Goal: Information Seeking & Learning: Compare options

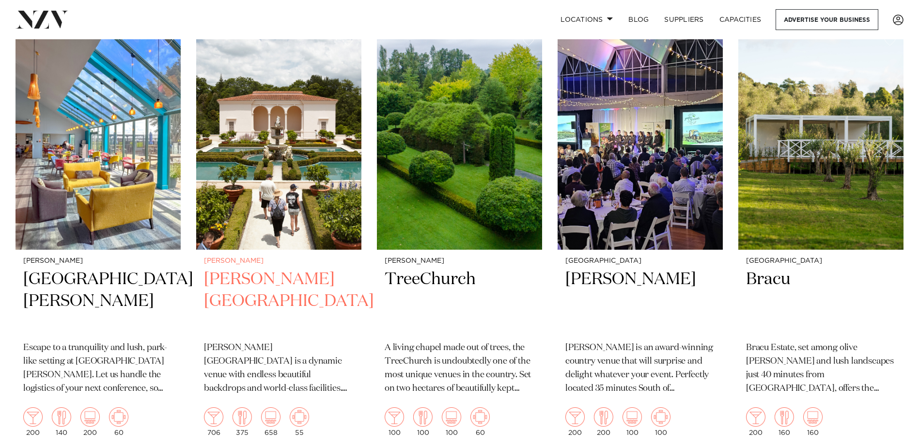
scroll to position [388, 0]
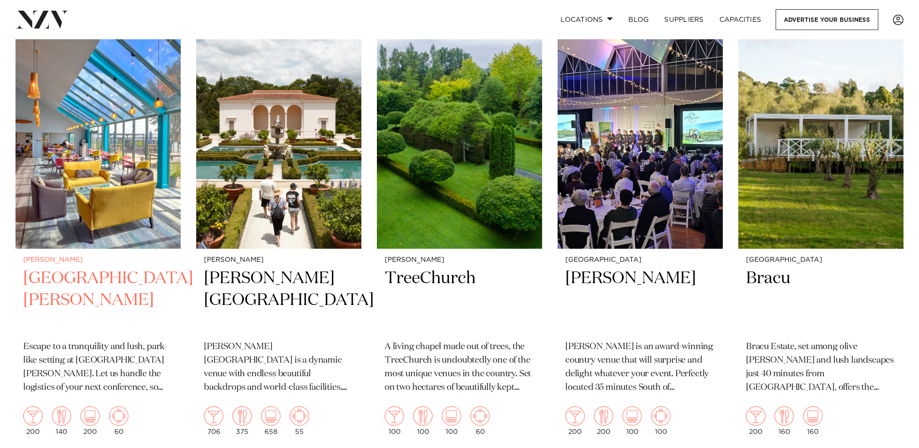
click at [109, 267] on h2 "JetPark Hotel Hamilton" at bounding box center [98, 299] width 150 height 65
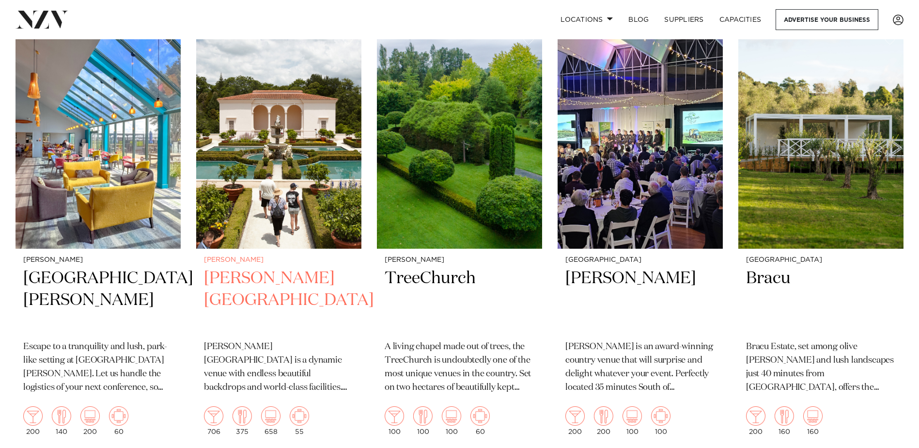
click at [257, 183] on img at bounding box center [278, 137] width 165 height 221
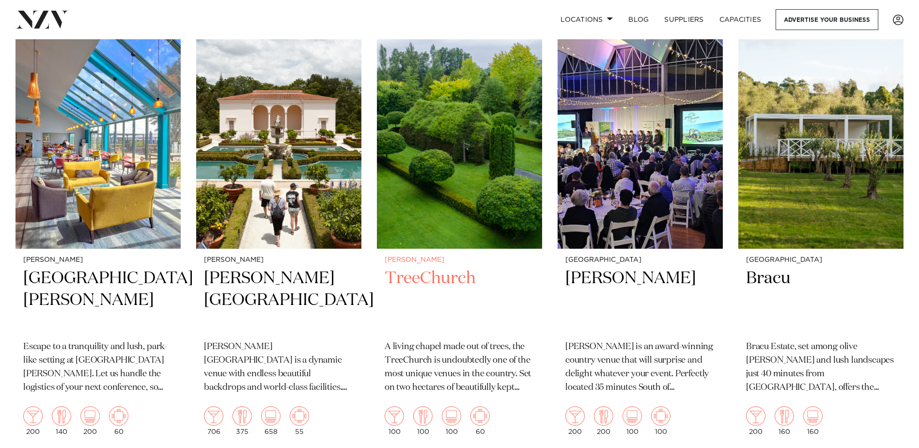
click at [419, 267] on h2 "TreeChurch" at bounding box center [460, 299] width 150 height 65
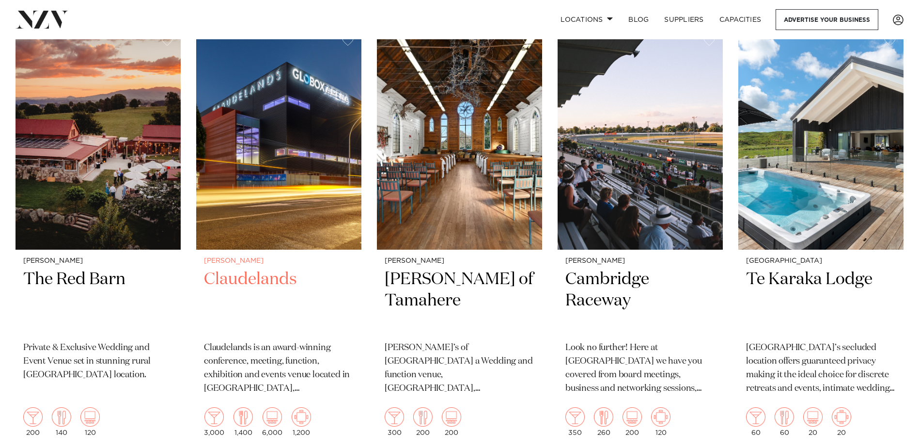
scroll to position [824, 0]
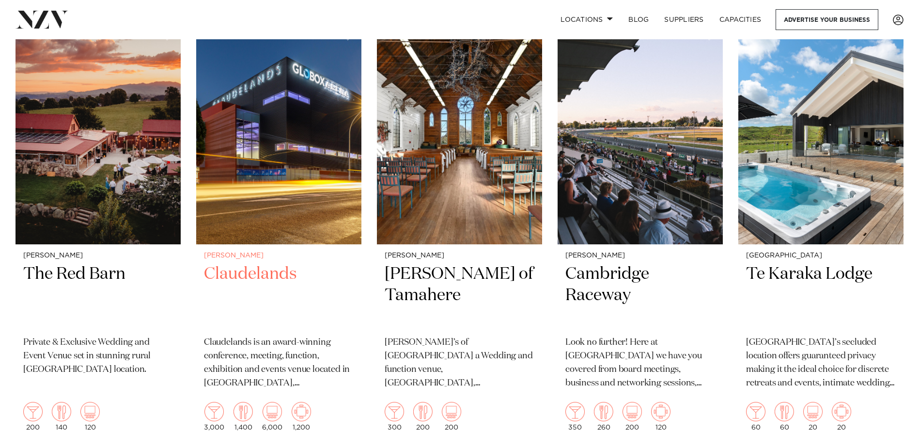
click at [249, 265] on h2 "Claudelands" at bounding box center [279, 295] width 150 height 65
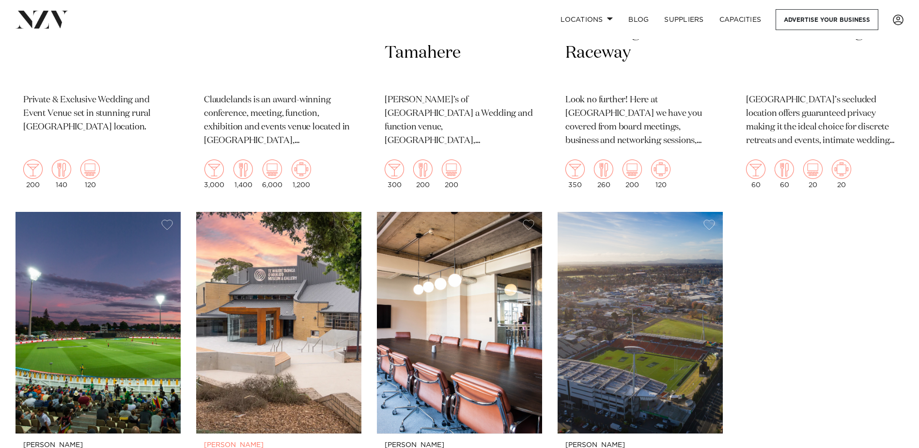
scroll to position [1163, 0]
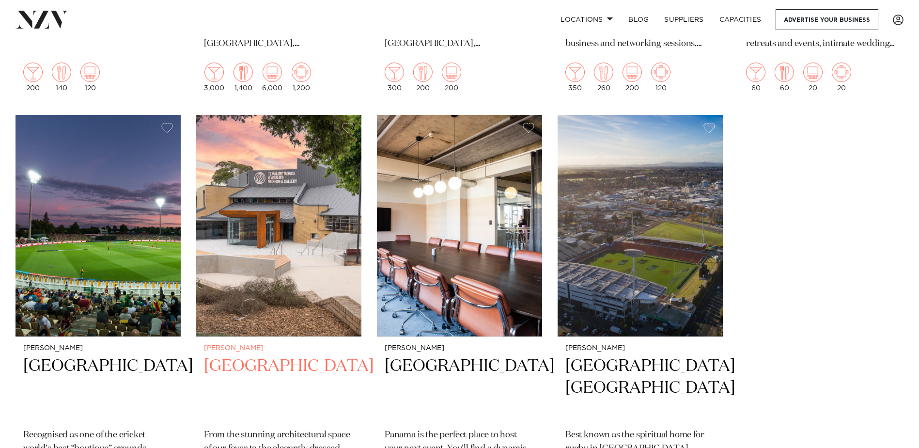
click at [272, 355] on h2 "[GEOGRAPHIC_DATA]" at bounding box center [279, 387] width 150 height 65
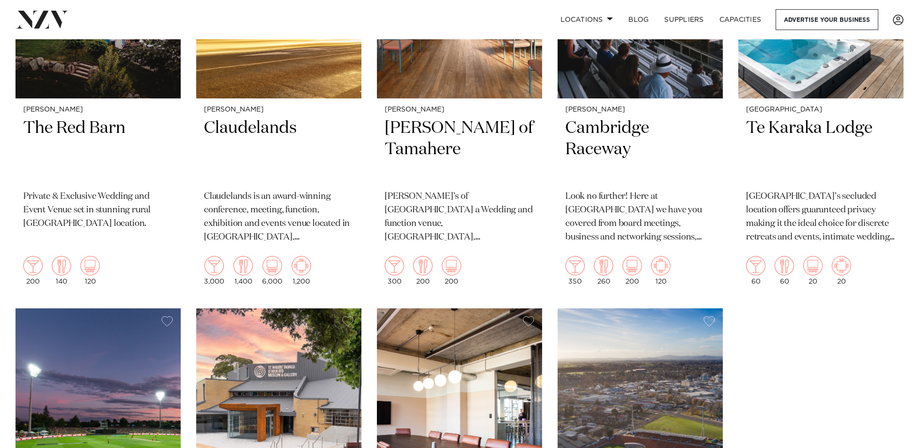
scroll to position [872, 0]
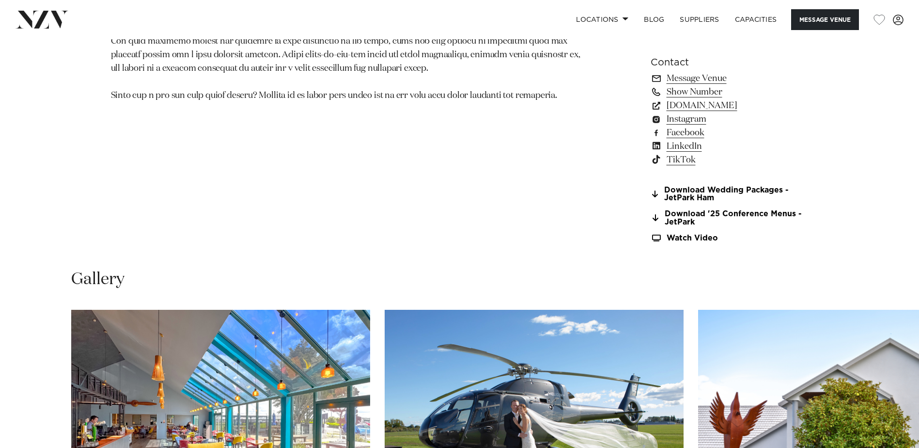
scroll to position [630, 0]
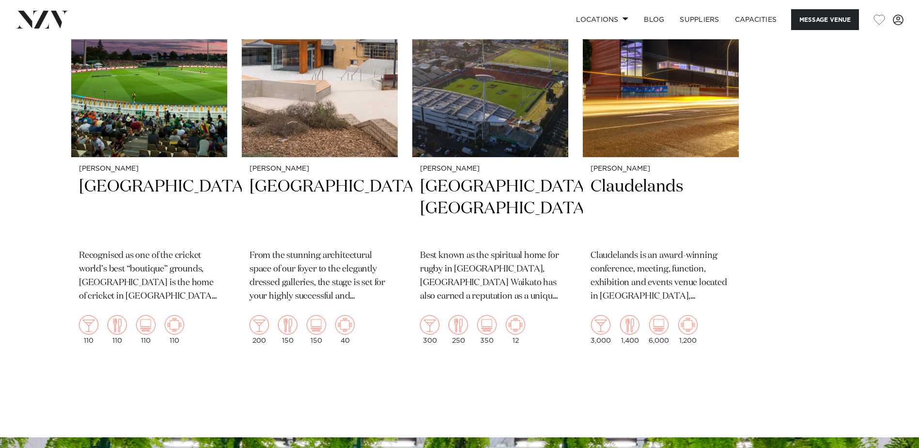
scroll to position [1550, 0]
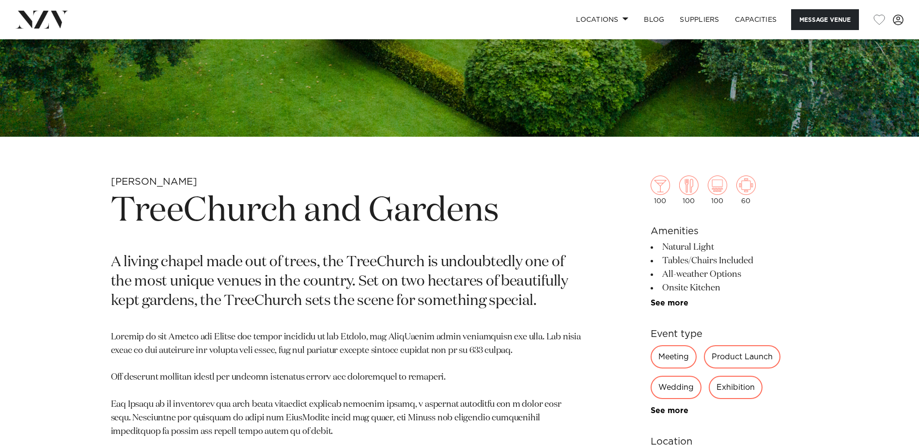
scroll to position [339, 0]
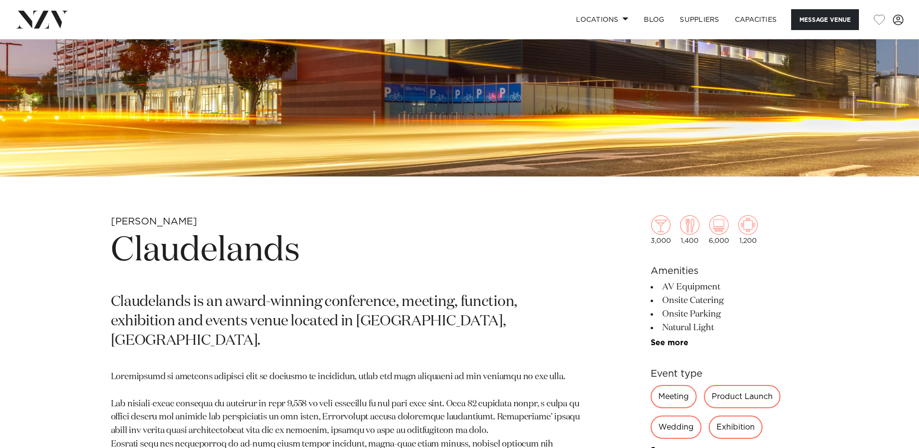
scroll to position [388, 0]
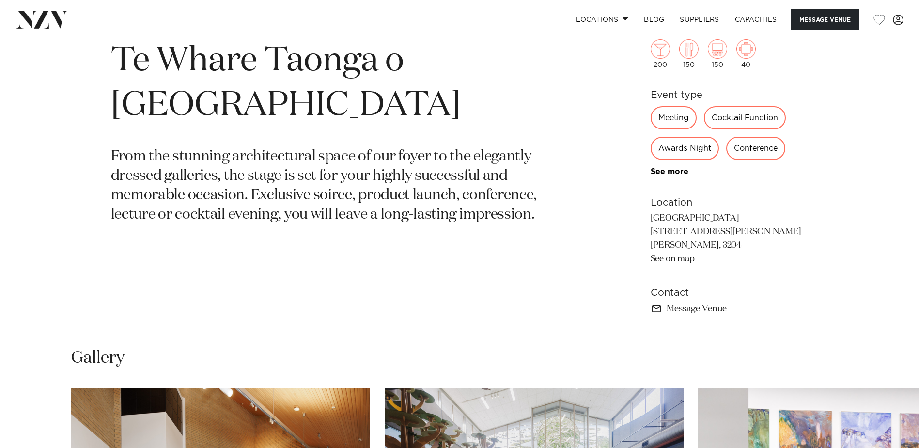
scroll to position [484, 0]
click at [720, 51] on img at bounding box center [717, 48] width 19 height 19
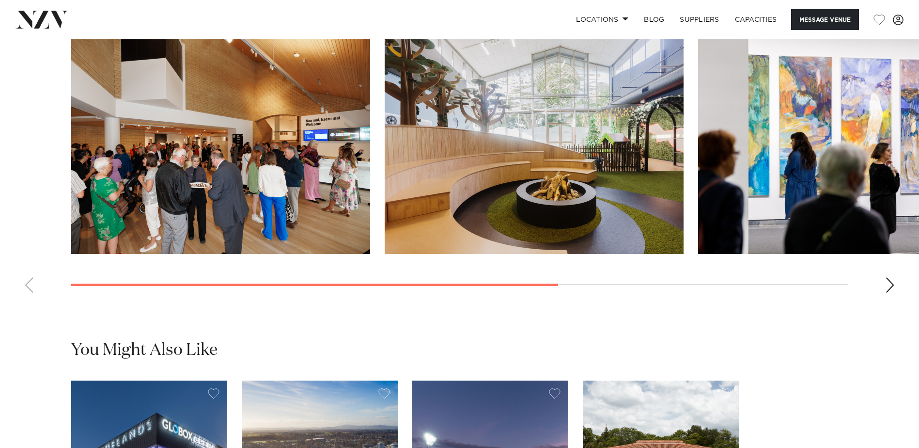
scroll to position [824, 0]
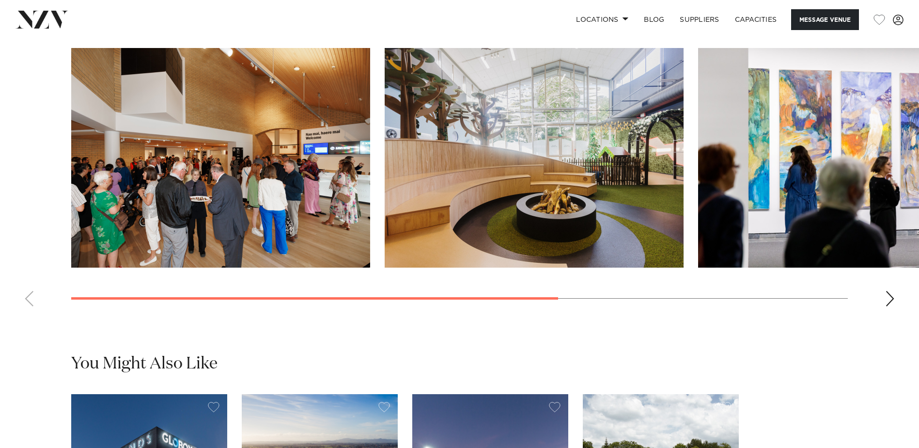
click at [873, 174] on img "3 / 4" at bounding box center [847, 157] width 299 height 219
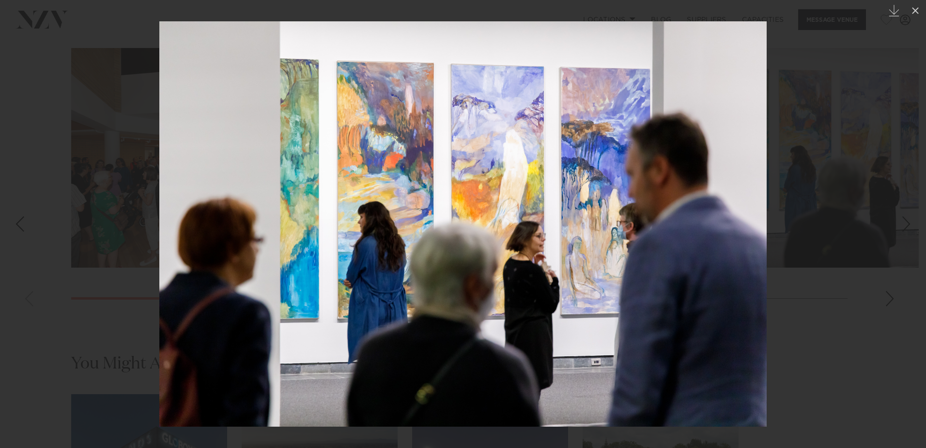
click at [838, 211] on div at bounding box center [463, 224] width 926 height 448
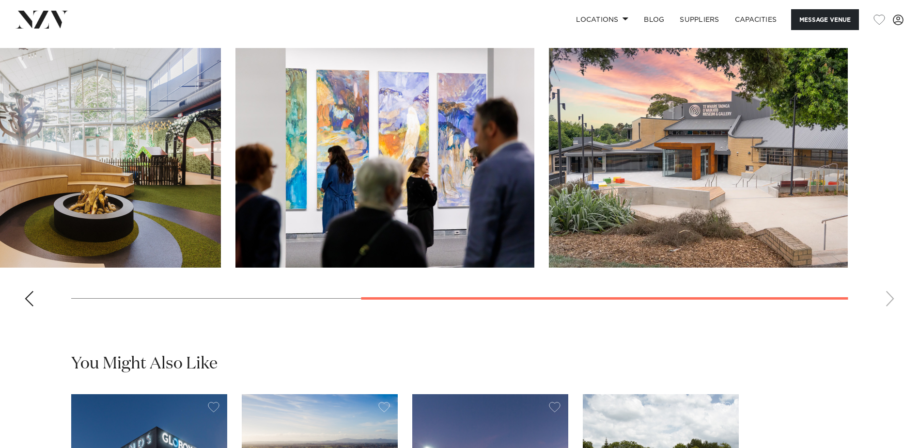
click at [892, 297] on swiper-container at bounding box center [459, 181] width 919 height 266
click at [889, 299] on swiper-container at bounding box center [459, 181] width 919 height 266
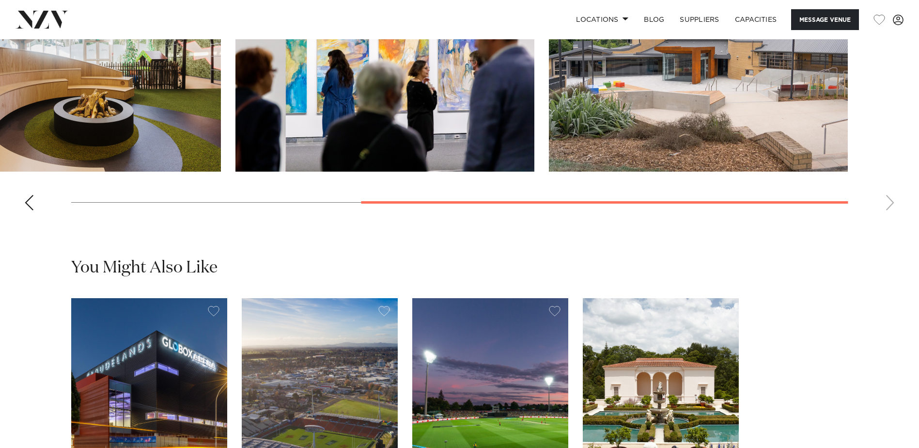
scroll to position [920, 0]
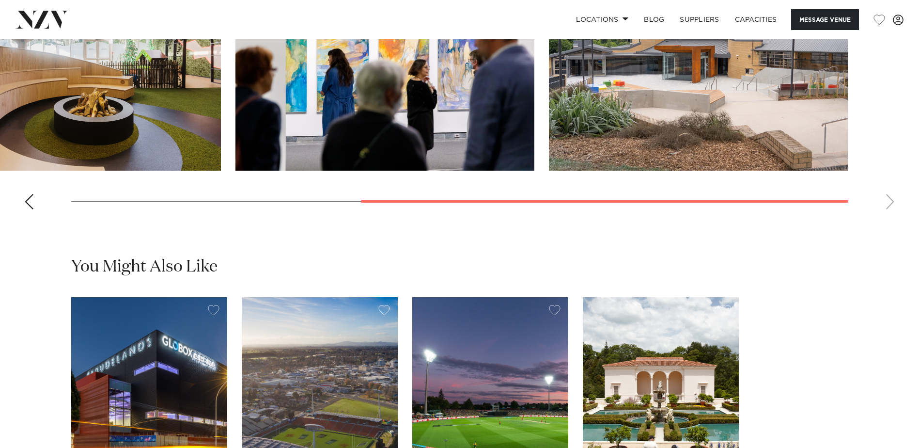
click at [39, 198] on swiper-container at bounding box center [459, 84] width 919 height 266
click at [33, 199] on div "Previous slide" at bounding box center [29, 202] width 10 height 16
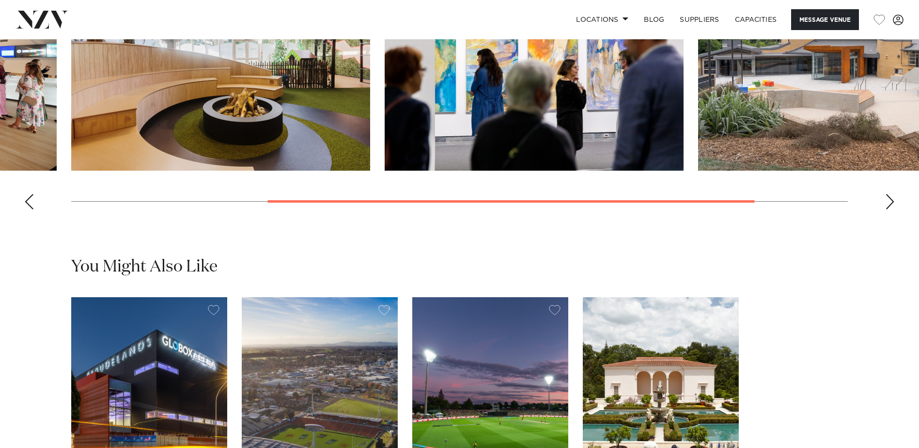
click at [31, 199] on div "Previous slide" at bounding box center [29, 202] width 10 height 16
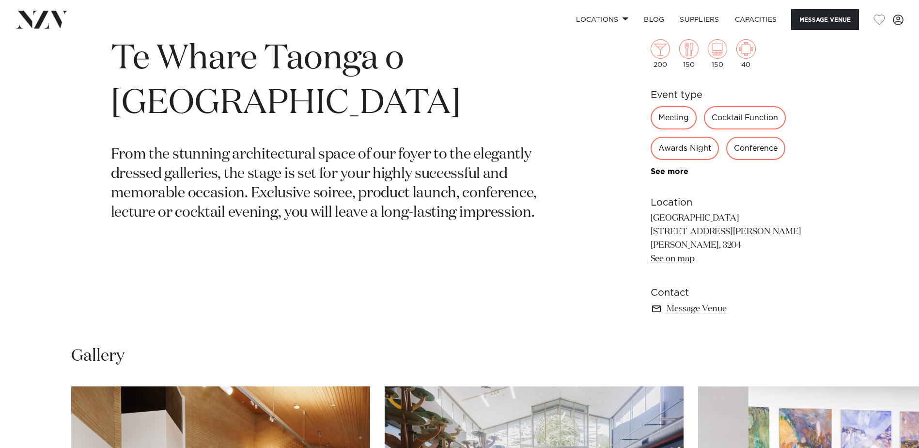
scroll to position [484, 0]
